Goal: Task Accomplishment & Management: Use online tool/utility

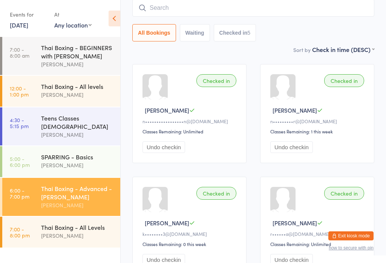
click at [93, 231] on div "[PERSON_NAME]" at bounding box center [77, 235] width 73 height 9
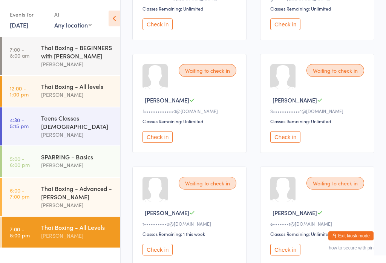
scroll to position [420, 0]
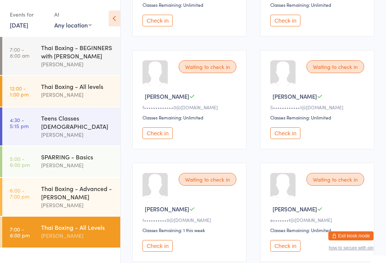
click at [287, 139] on button "Check in" at bounding box center [285, 133] width 30 height 12
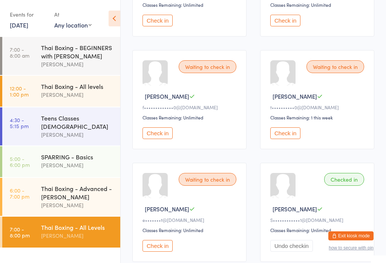
click at [54, 223] on div "Thai Boxing - All Levels" at bounding box center [77, 227] width 73 height 8
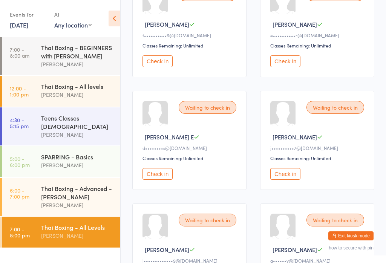
scroll to position [154, 0]
click at [286, 178] on button "Check in" at bounding box center [285, 174] width 30 height 12
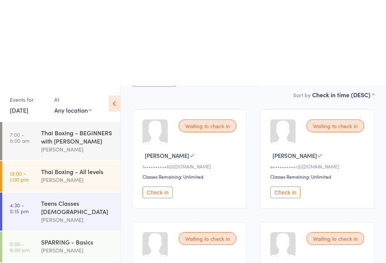
scroll to position [0, 0]
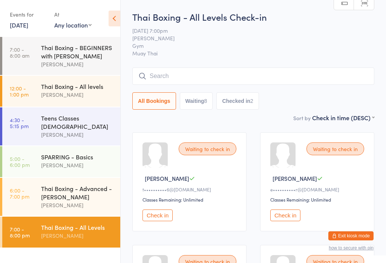
click at [289, 74] on input "search" at bounding box center [253, 75] width 242 height 17
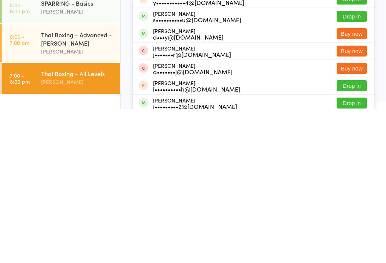
scroll to position [17, 0]
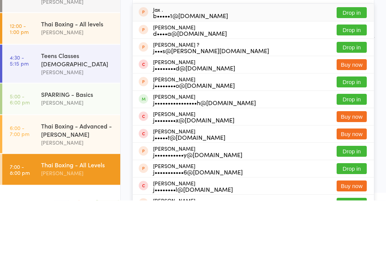
type input "Jak"
click at [352, 157] on button "Drop in" at bounding box center [351, 162] width 30 height 11
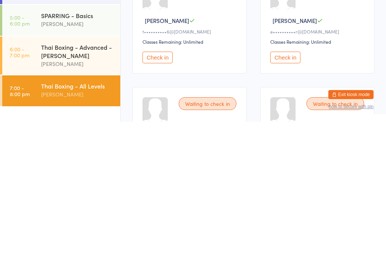
click at [65, 223] on div "Thai Boxing - All Levels" at bounding box center [77, 227] width 73 height 8
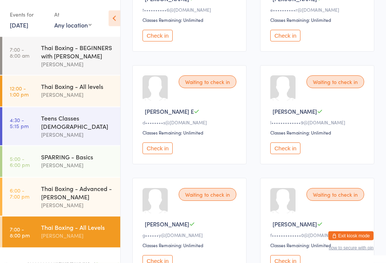
scroll to position [180, 0]
click at [162, 154] on button "Check in" at bounding box center [157, 148] width 30 height 12
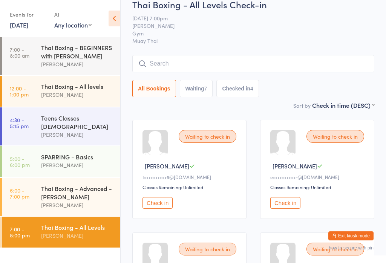
scroll to position [0, 0]
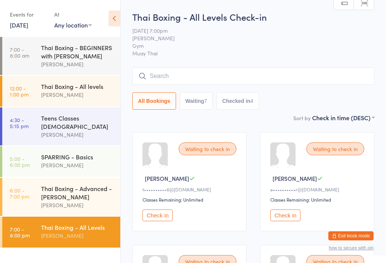
click at [198, 73] on input "search" at bounding box center [253, 75] width 242 height 17
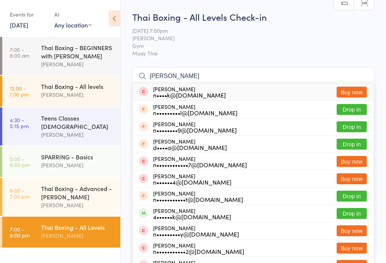
click at [218, 78] on input "[PERSON_NAME]" at bounding box center [253, 75] width 242 height 17
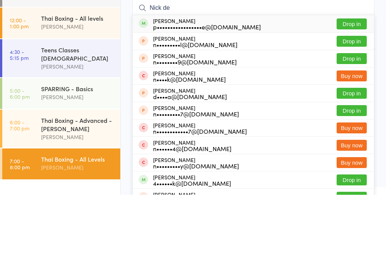
type input "Nick de"
click at [355, 87] on button "Drop in" at bounding box center [351, 92] width 30 height 11
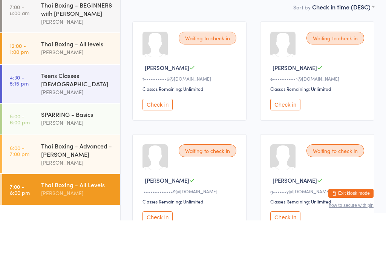
scroll to position [127, 0]
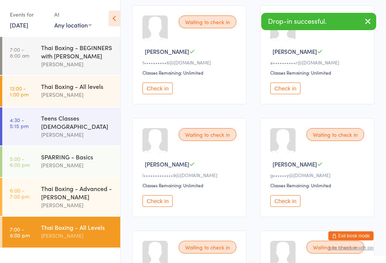
click at [156, 207] on button "Check in" at bounding box center [157, 201] width 30 height 12
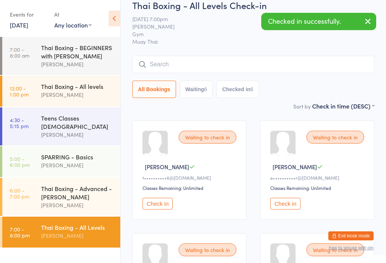
scroll to position [0, 0]
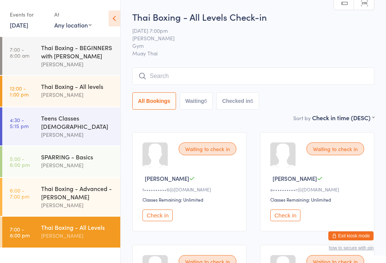
click at [202, 81] on input "search" at bounding box center [253, 75] width 242 height 17
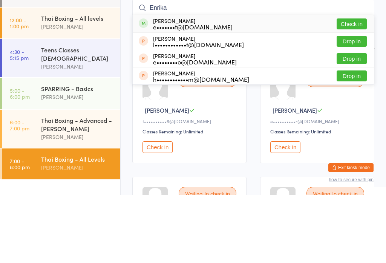
type input "Enrika"
click at [351, 87] on button "Check in" at bounding box center [351, 92] width 30 height 11
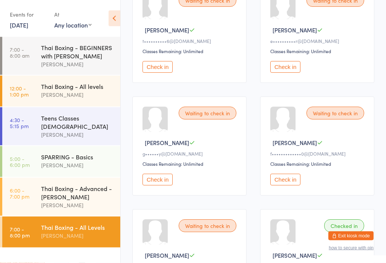
scroll to position [148, 0]
click at [286, 185] on button "Check in" at bounding box center [285, 180] width 30 height 12
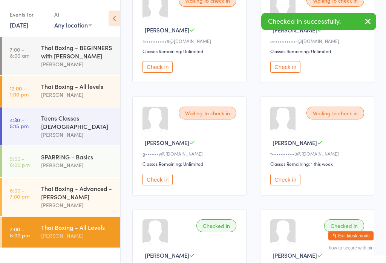
click at [153, 73] on button "Check in" at bounding box center [157, 67] width 30 height 12
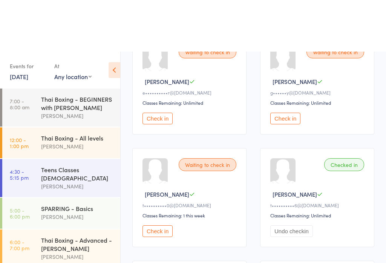
scroll to position [0, 0]
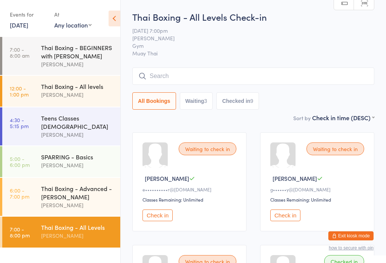
click at [228, 85] on input "search" at bounding box center [253, 75] width 242 height 17
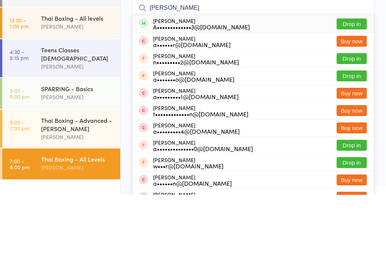
type input "[PERSON_NAME]"
click at [360, 87] on button "Drop in" at bounding box center [351, 92] width 30 height 11
